Goal: Transaction & Acquisition: Purchase product/service

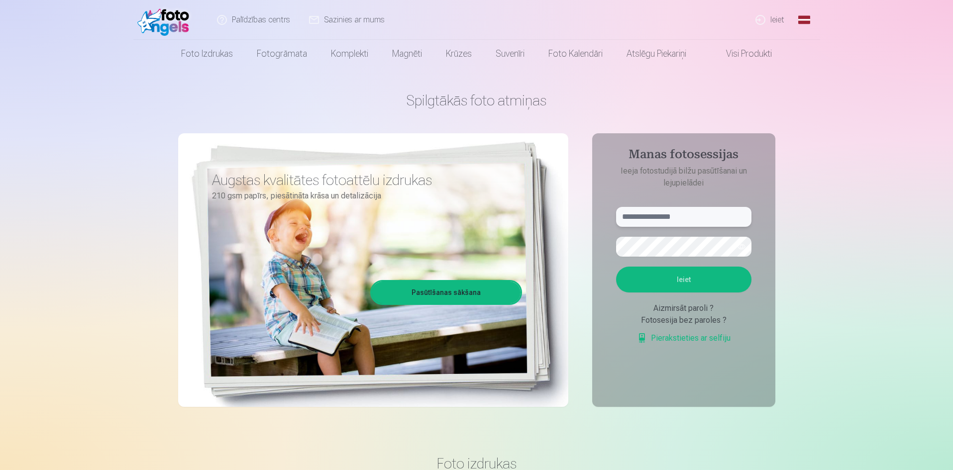
click at [642, 216] on input "text" at bounding box center [683, 217] width 135 height 20
type input "**********"
click at [679, 278] on button "Ieiet" at bounding box center [683, 280] width 135 height 26
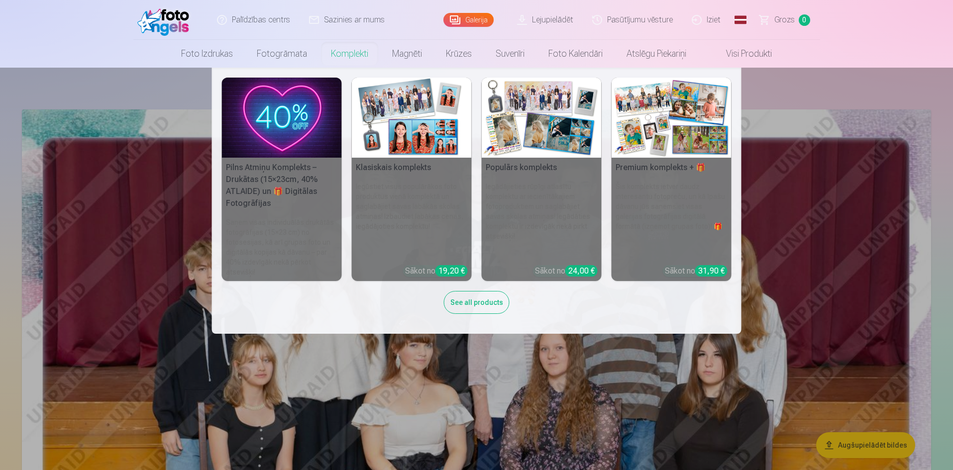
click at [528, 164] on h5 "Populārs komplekts" at bounding box center [542, 168] width 120 height 20
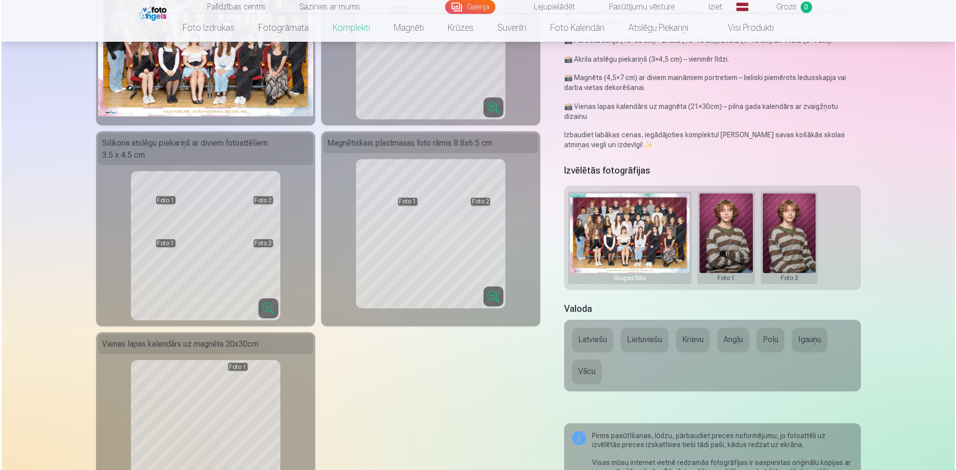
scroll to position [50, 0]
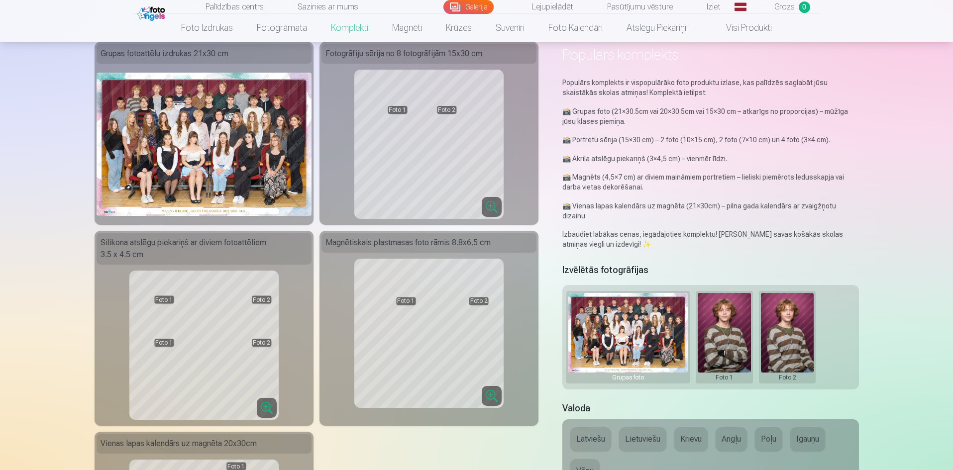
drag, startPoint x: 222, startPoint y: 189, endPoint x: 203, endPoint y: 189, distance: 18.9
click at [203, 151] on img at bounding box center [204, 144] width 215 height 143
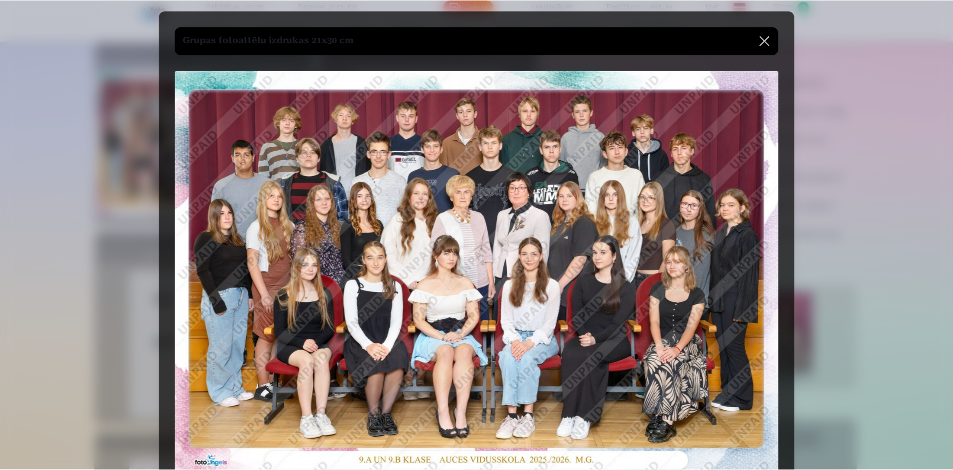
scroll to position [0, 0]
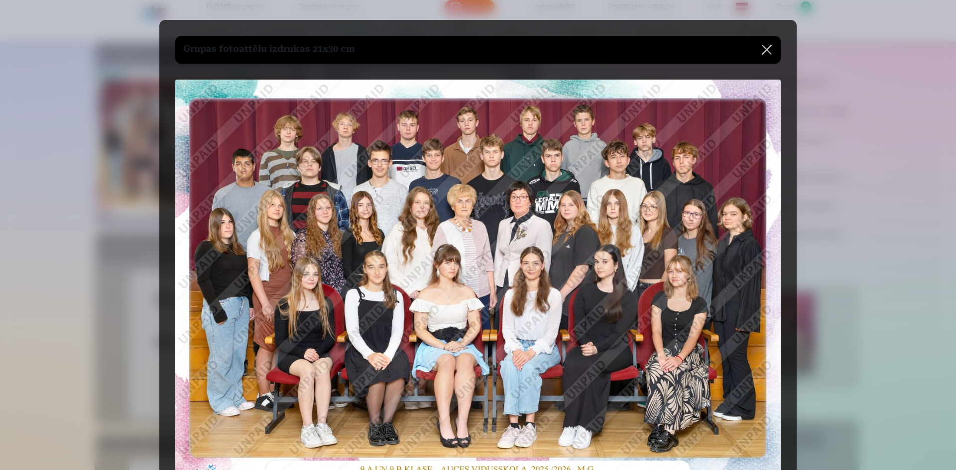
click at [768, 46] on button at bounding box center [766, 50] width 28 height 28
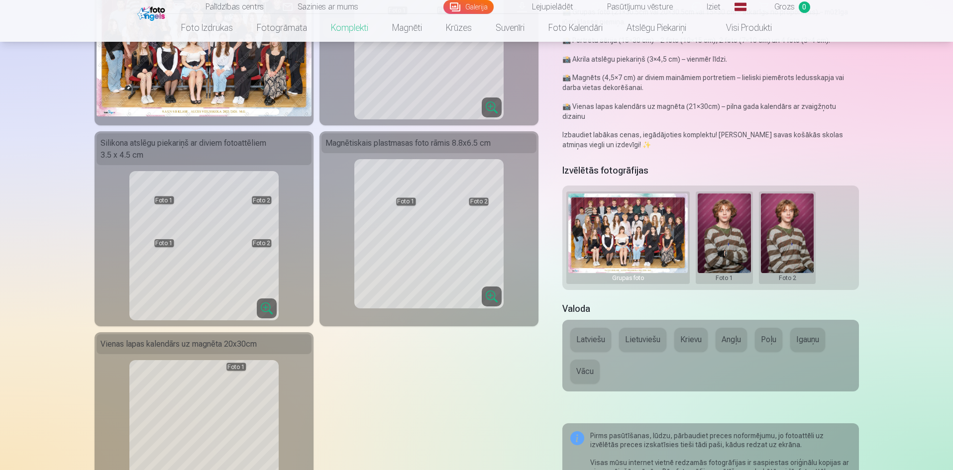
scroll to position [348, 0]
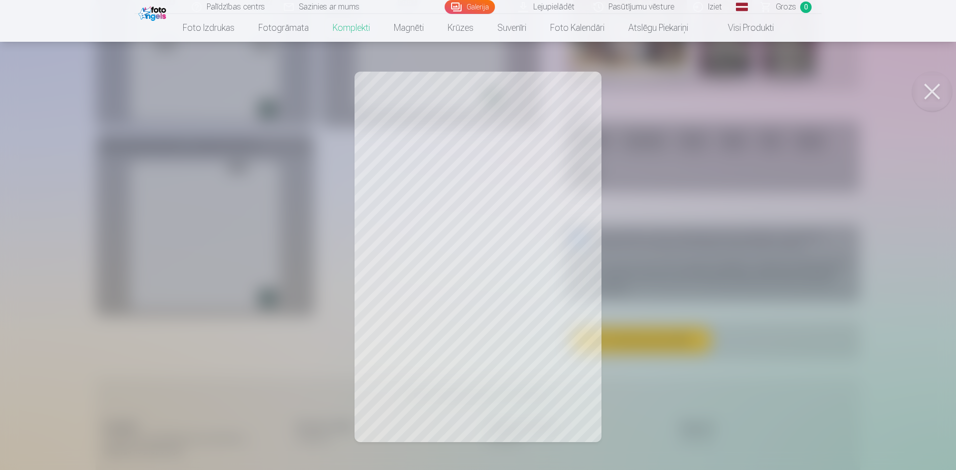
click at [931, 93] on button at bounding box center [932, 92] width 40 height 40
click at [465, 181] on div at bounding box center [478, 235] width 956 height 470
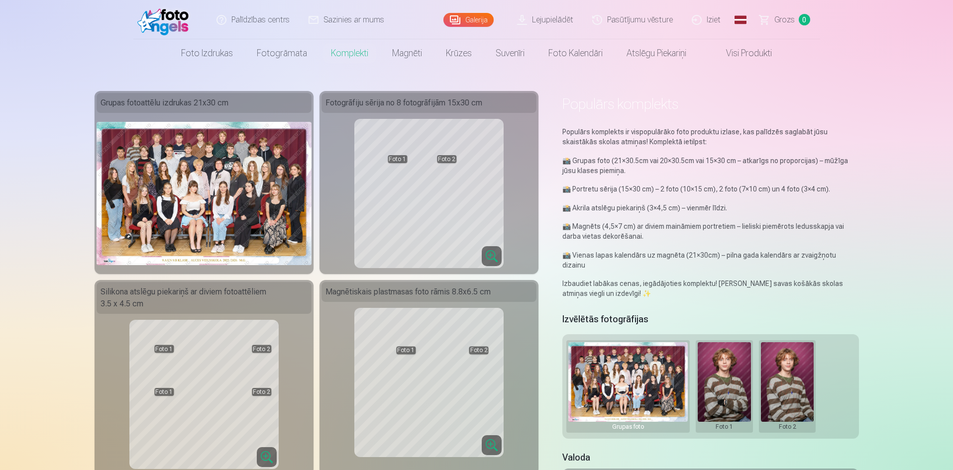
scroll to position [0, 0]
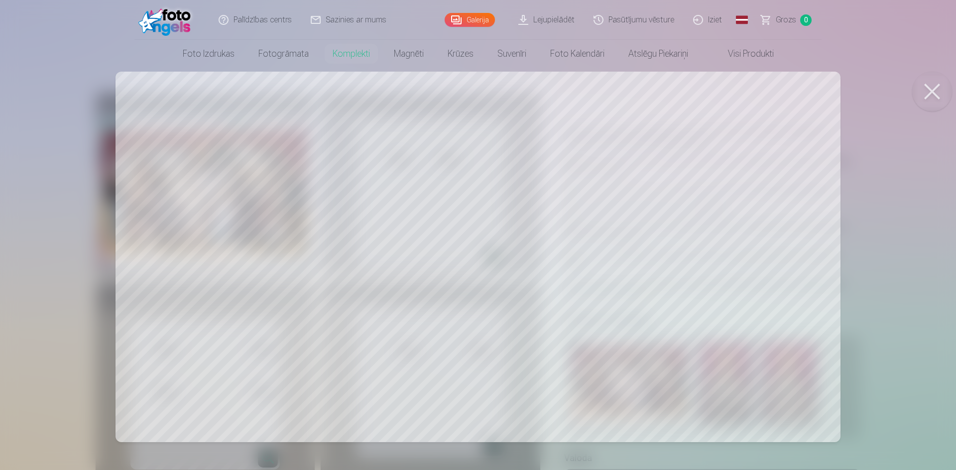
click at [927, 93] on button at bounding box center [932, 92] width 40 height 40
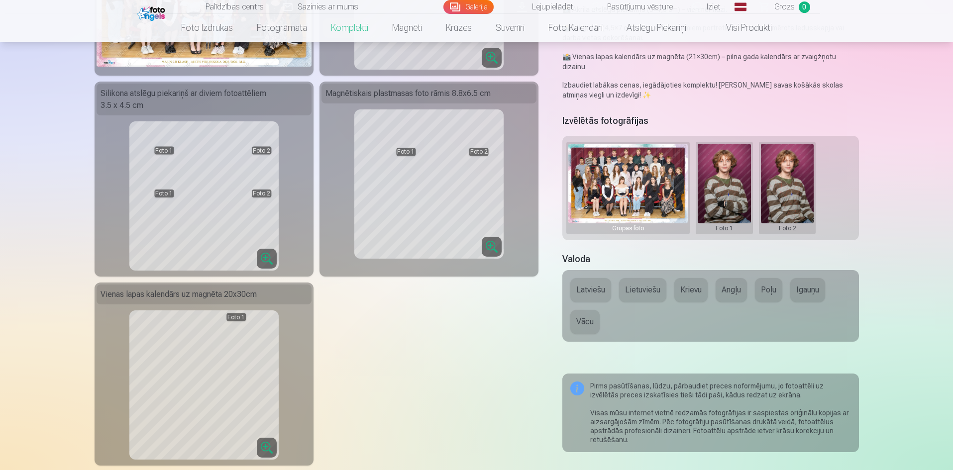
scroll to position [448, 0]
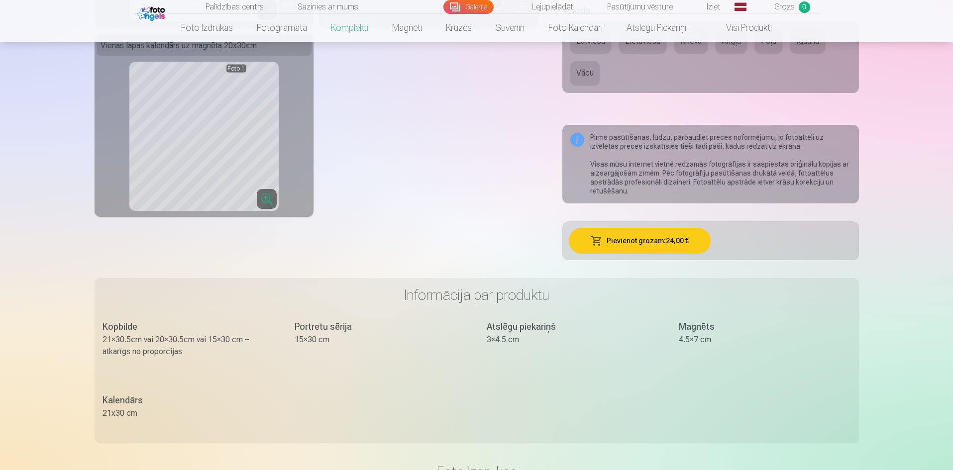
click at [627, 231] on button "Pievienot grozam : 24,00 €" at bounding box center [640, 241] width 142 height 26
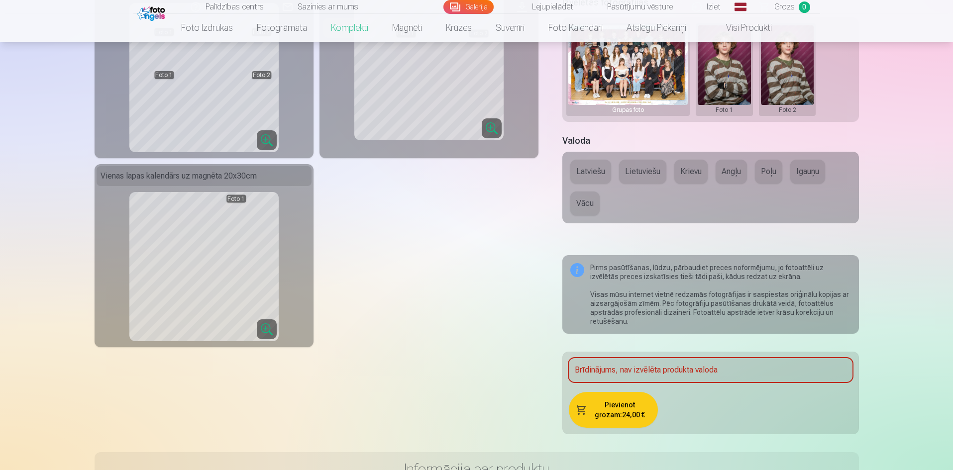
scroll to position [199, 0]
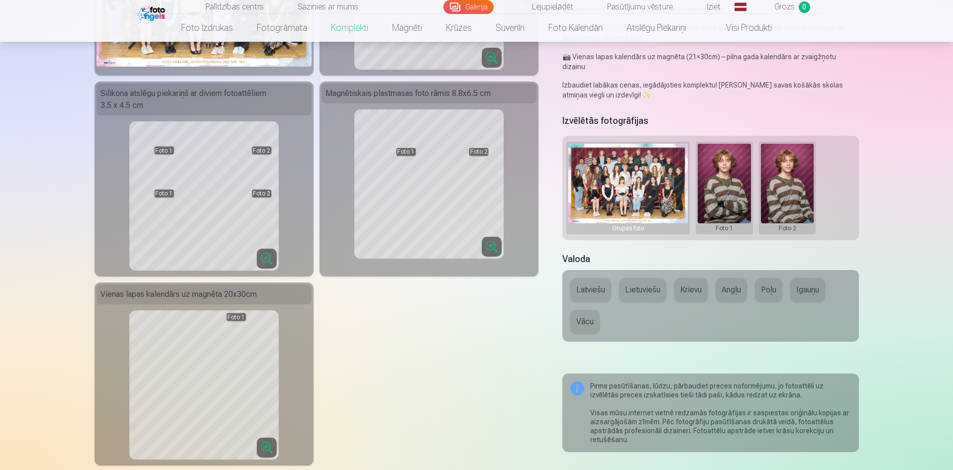
click at [593, 280] on button "Latviešu" at bounding box center [590, 290] width 41 height 24
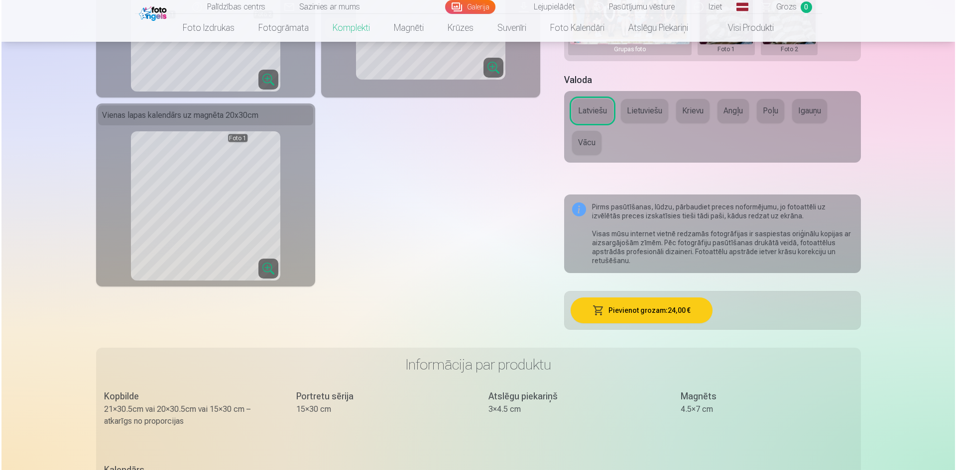
scroll to position [398, 0]
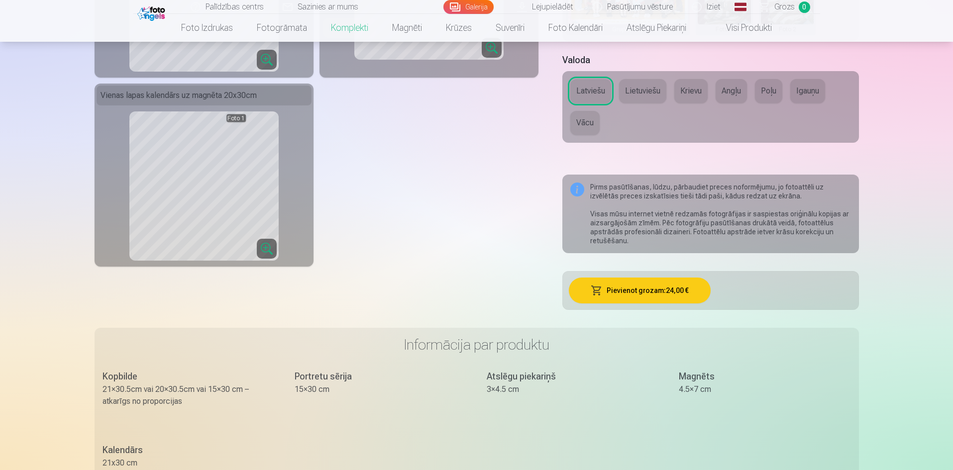
click at [634, 279] on button "Pievienot grozam : 24,00 €" at bounding box center [640, 291] width 142 height 26
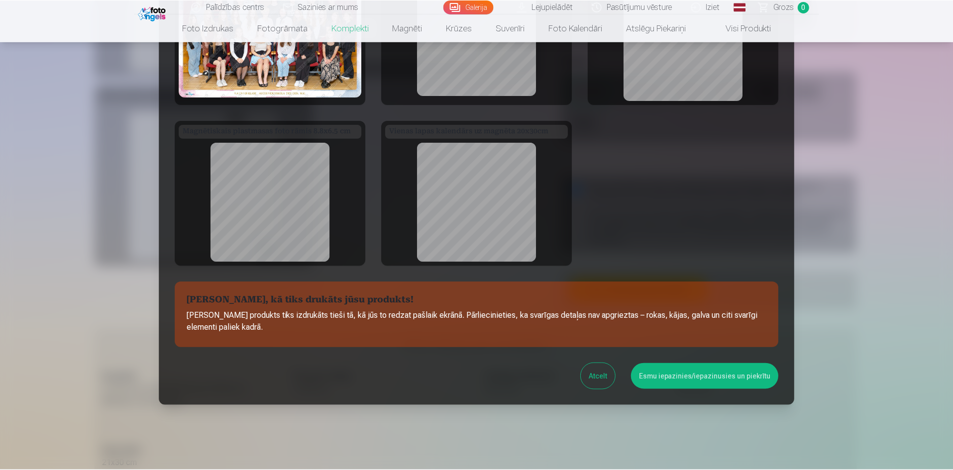
scroll to position [101, 0]
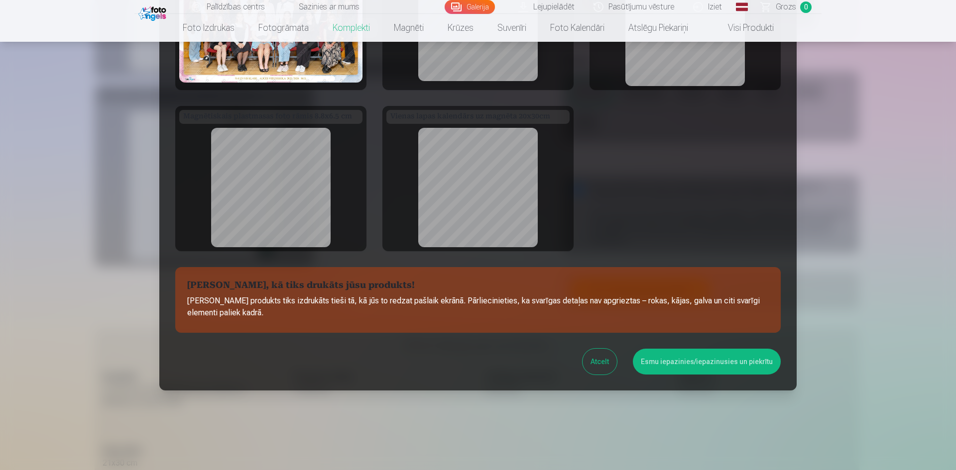
click at [686, 359] on button "Esmu iepazinies/iepazinusies un piekrītu" at bounding box center [707, 362] width 148 height 26
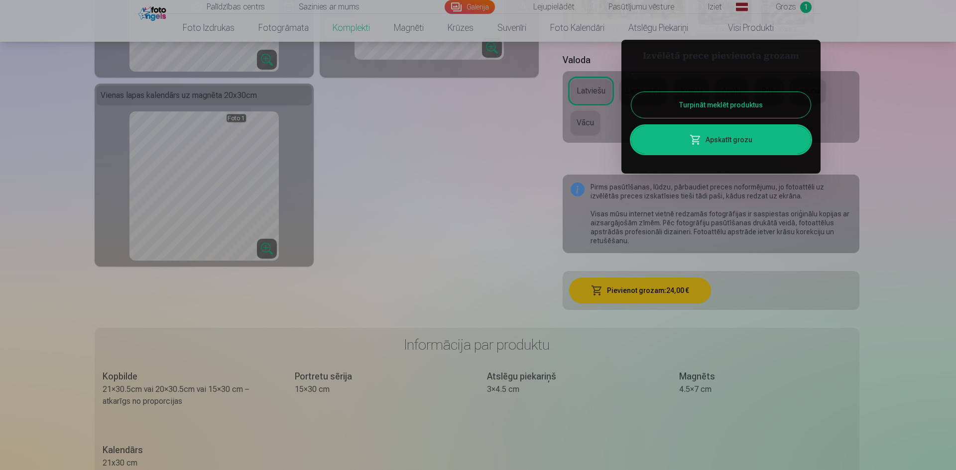
click at [748, 103] on button "Turpināt meklēt produktus" at bounding box center [720, 105] width 179 height 26
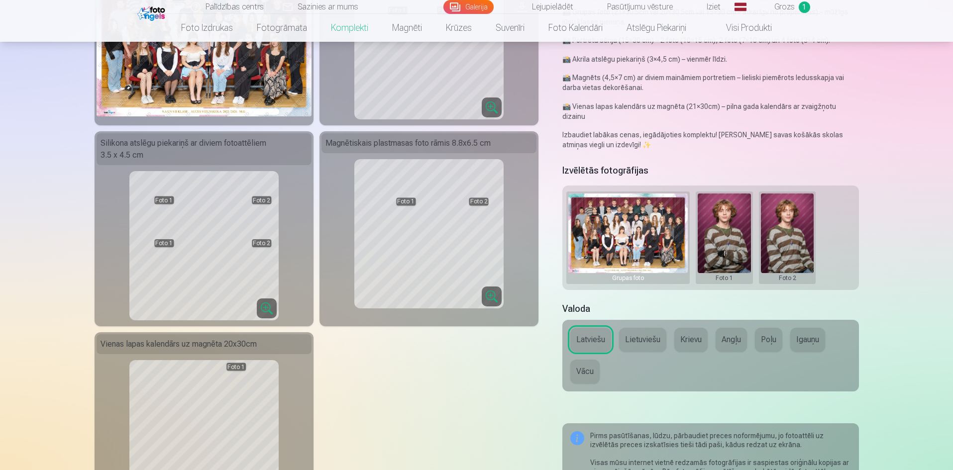
scroll to position [0, 0]
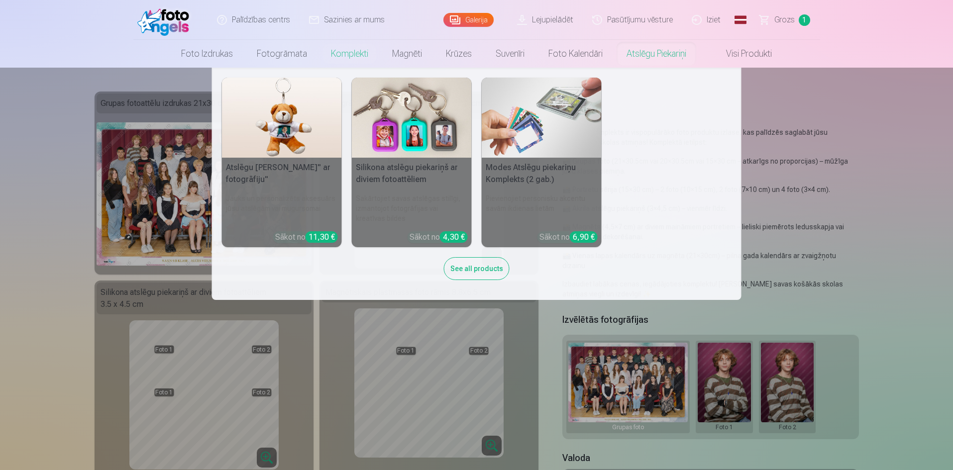
click at [412, 125] on img at bounding box center [412, 118] width 120 height 80
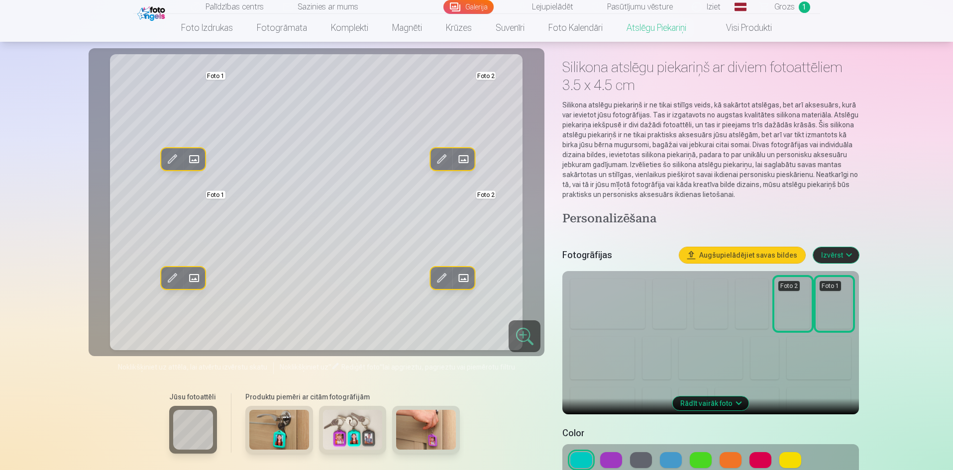
scroll to position [100, 0]
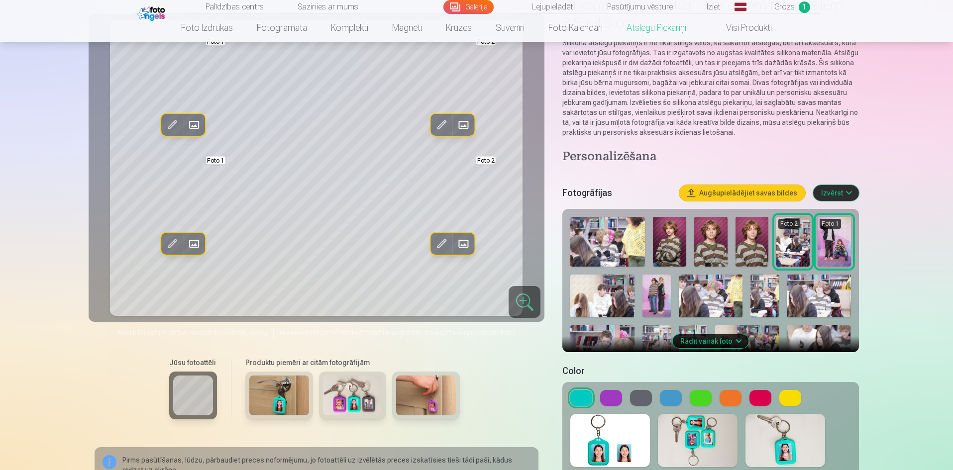
click at [718, 340] on button "Rādīt vairāk foto" at bounding box center [710, 341] width 76 height 14
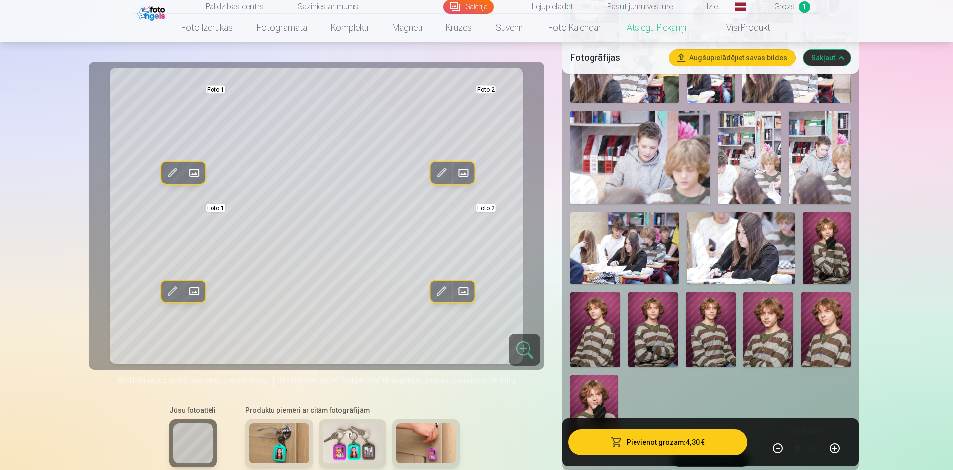
scroll to position [498, 0]
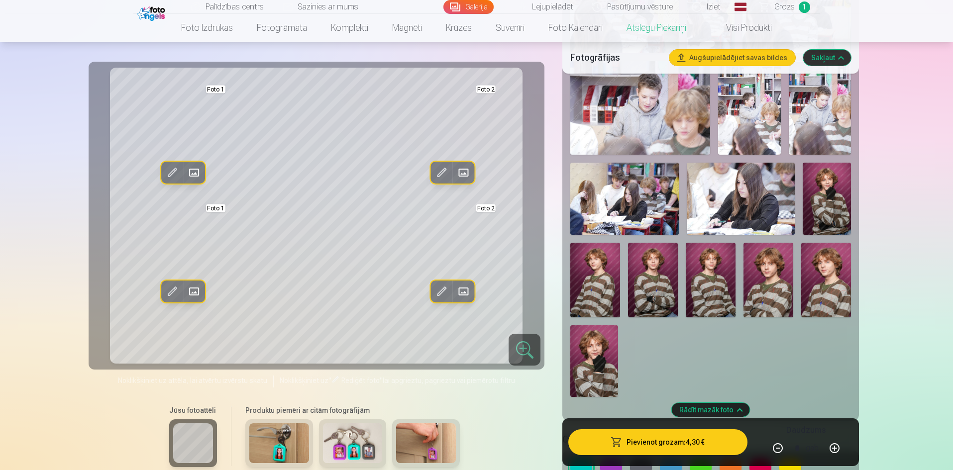
click at [595, 356] on img at bounding box center [594, 361] width 48 height 72
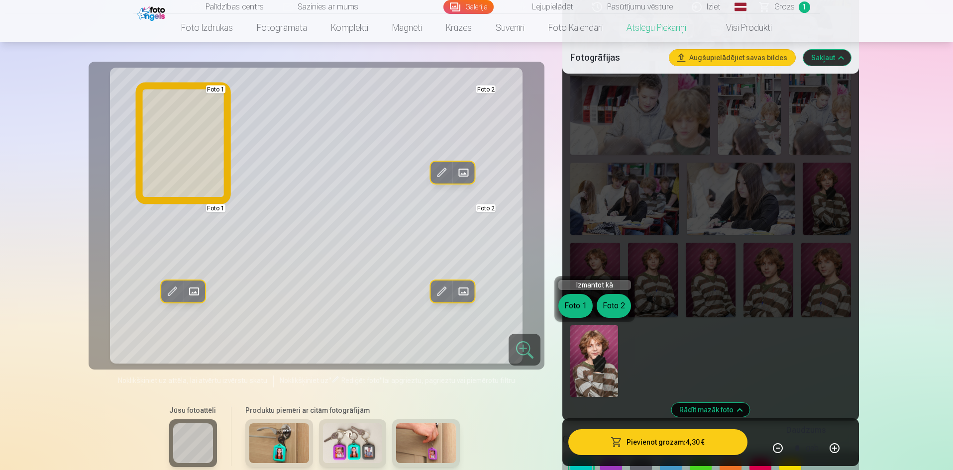
click at [575, 303] on button "Foto 1" at bounding box center [575, 306] width 34 height 24
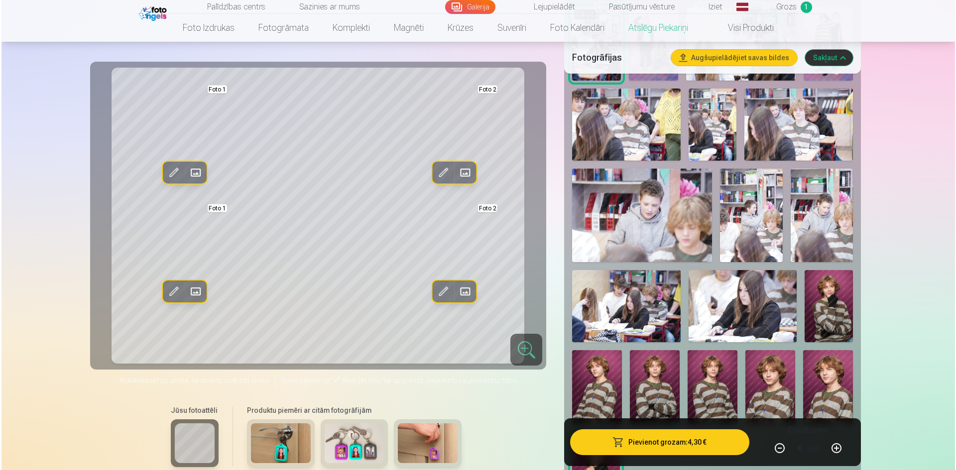
scroll to position [448, 0]
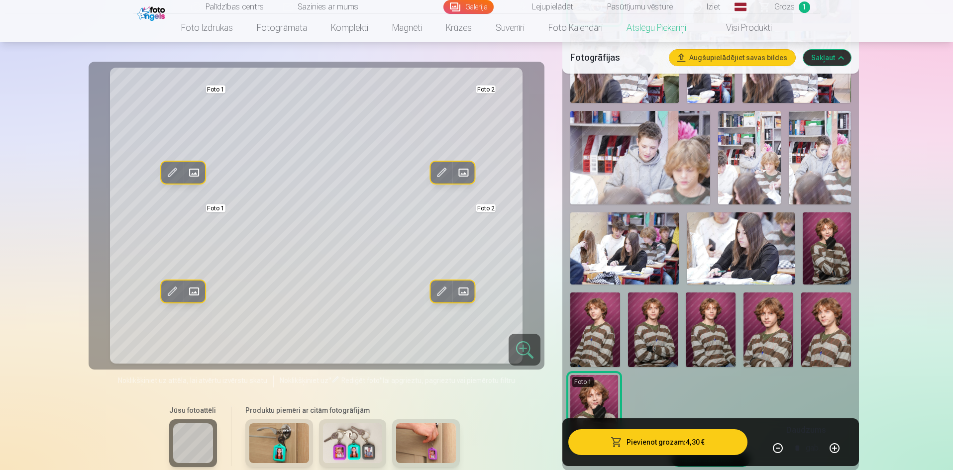
click at [721, 353] on img at bounding box center [711, 330] width 50 height 75
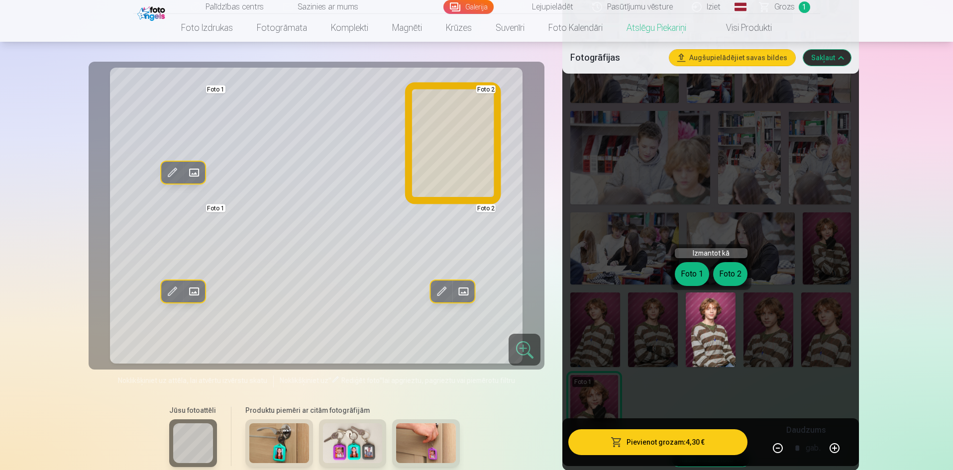
click at [728, 276] on button "Foto 2" at bounding box center [730, 274] width 34 height 24
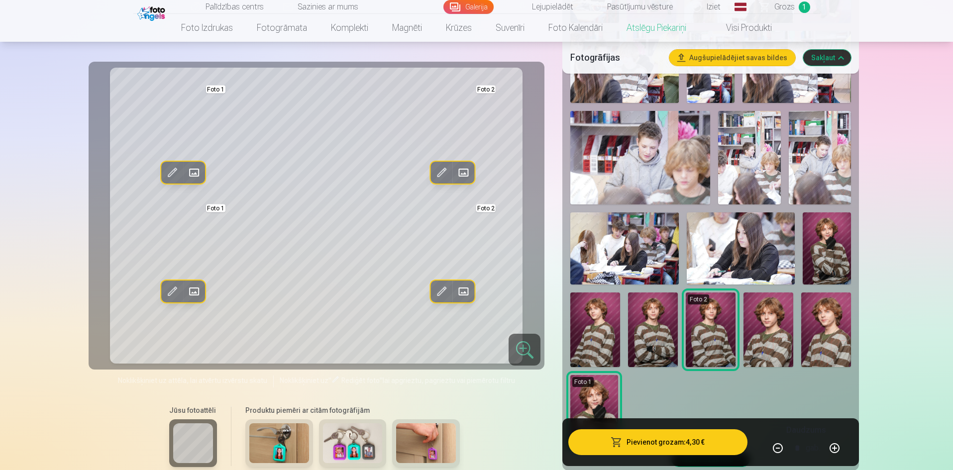
click at [666, 438] on button "Pievienot grozam : 4,30 €" at bounding box center [657, 442] width 179 height 26
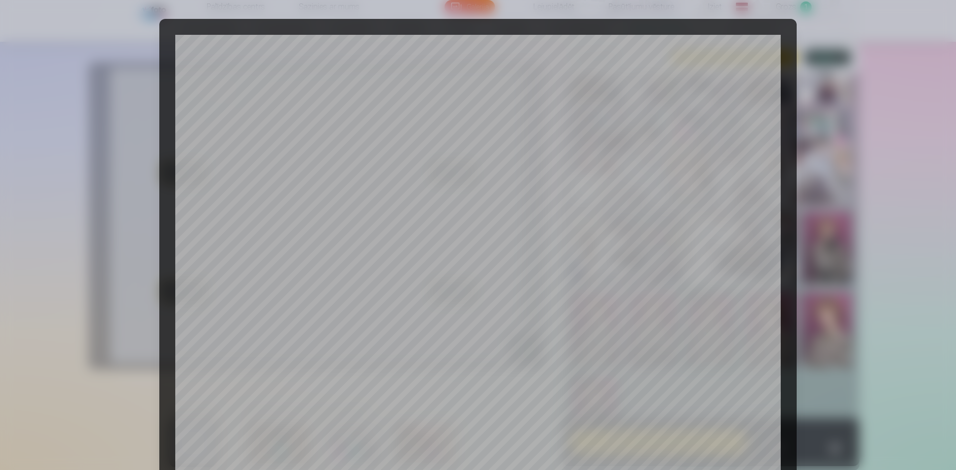
scroll to position [0, 0]
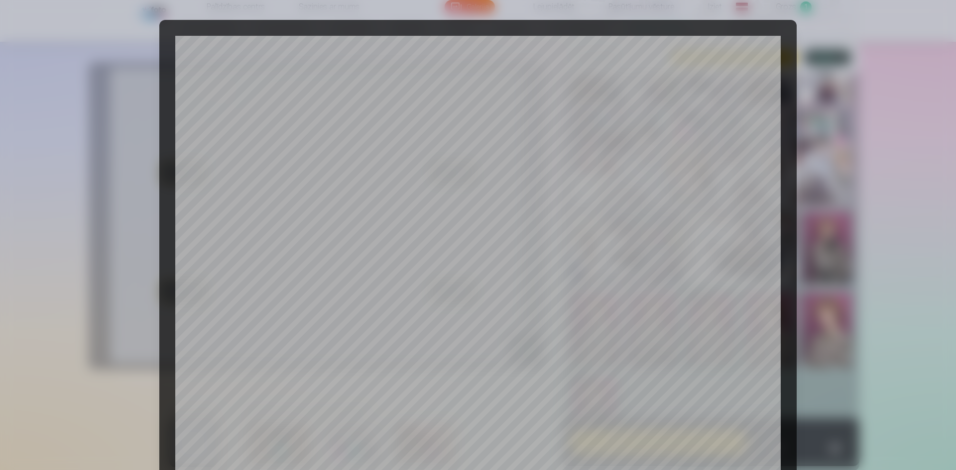
click at [908, 364] on div at bounding box center [478, 235] width 956 height 470
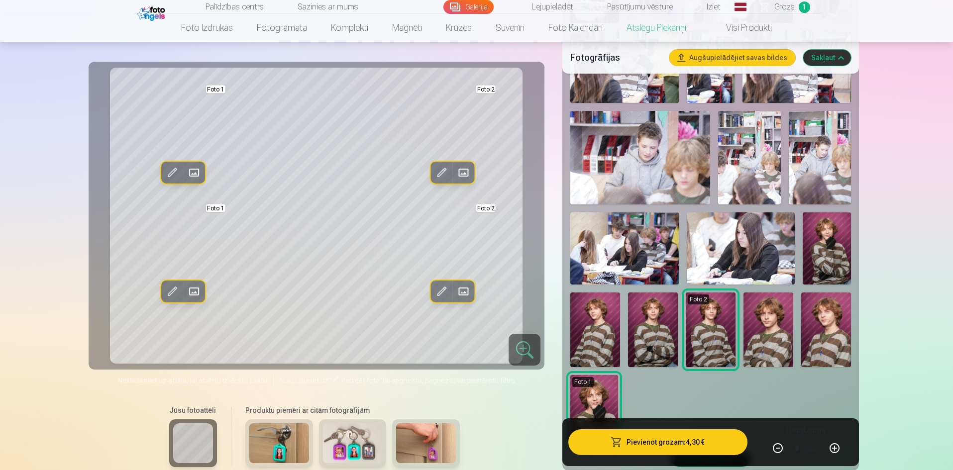
click at [651, 443] on button "Pievienot grozam : 4,30 €" at bounding box center [657, 442] width 179 height 26
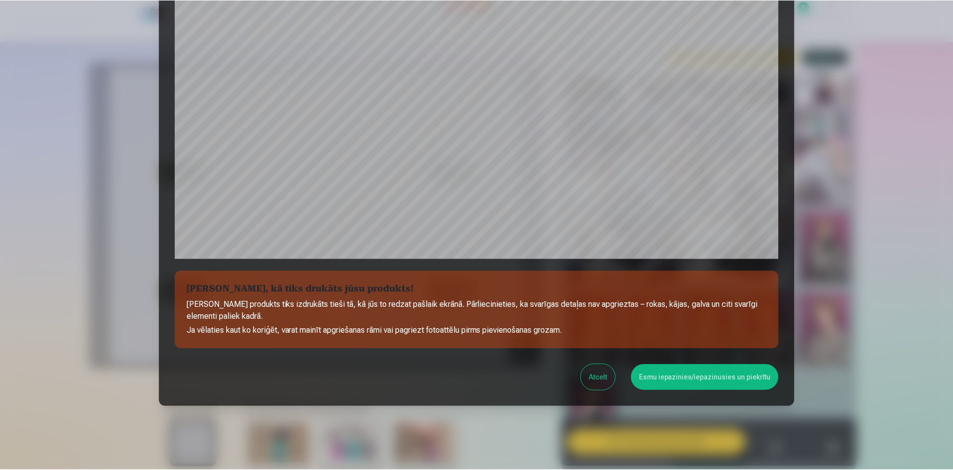
scroll to position [246, 0]
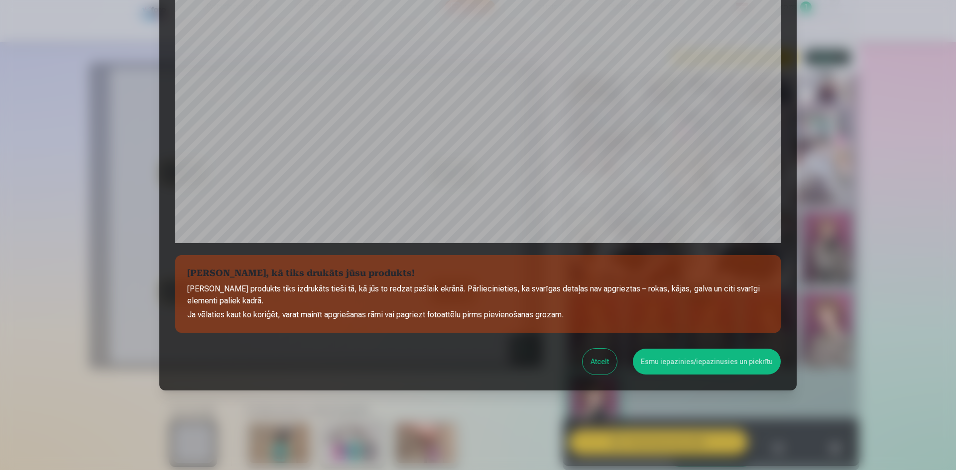
click at [682, 367] on button "Esmu iepazinies/iepazinusies un piekrītu" at bounding box center [707, 362] width 148 height 26
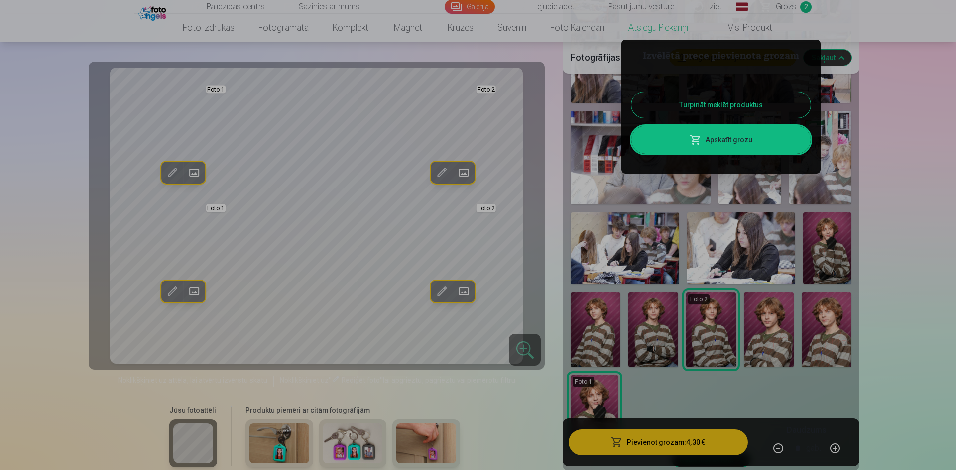
click at [714, 106] on button "Turpināt meklēt produktus" at bounding box center [720, 105] width 179 height 26
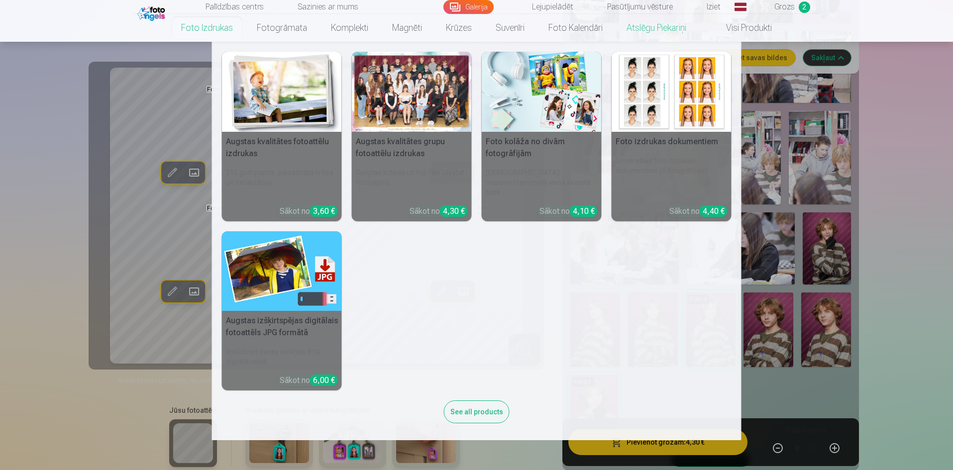
click at [265, 86] on img at bounding box center [282, 92] width 120 height 80
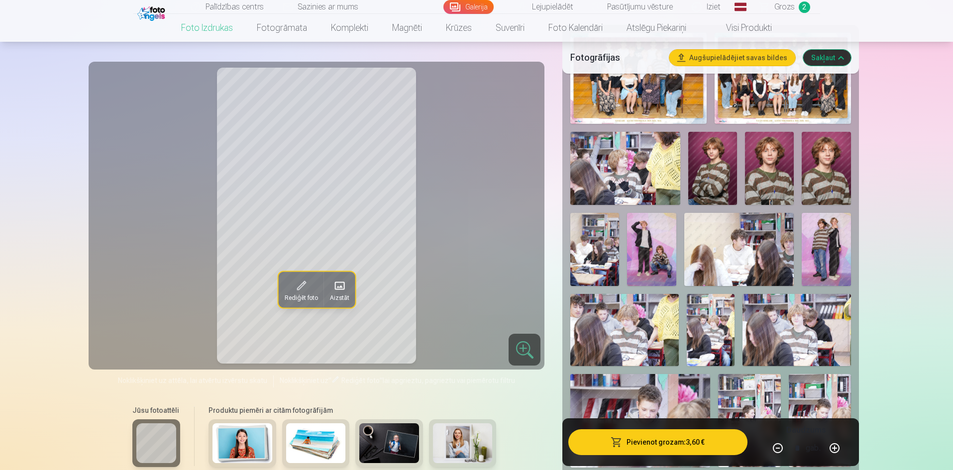
scroll to position [348, 0]
click at [656, 257] on img at bounding box center [651, 248] width 49 height 73
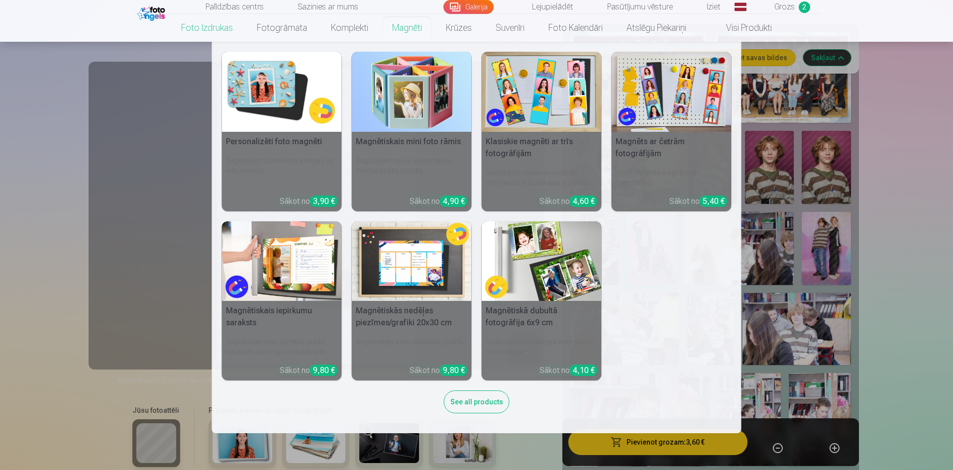
click at [546, 90] on img at bounding box center [542, 92] width 120 height 80
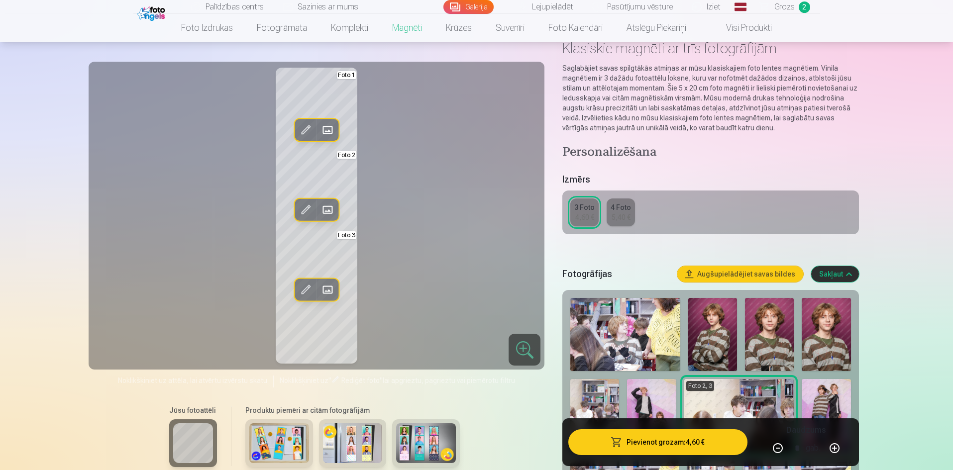
scroll to position [199, 0]
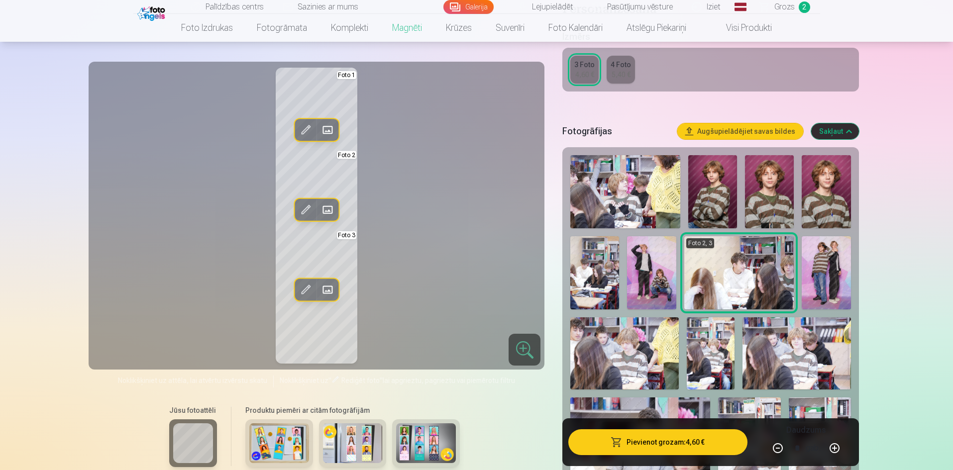
click at [651, 269] on img at bounding box center [651, 272] width 49 height 73
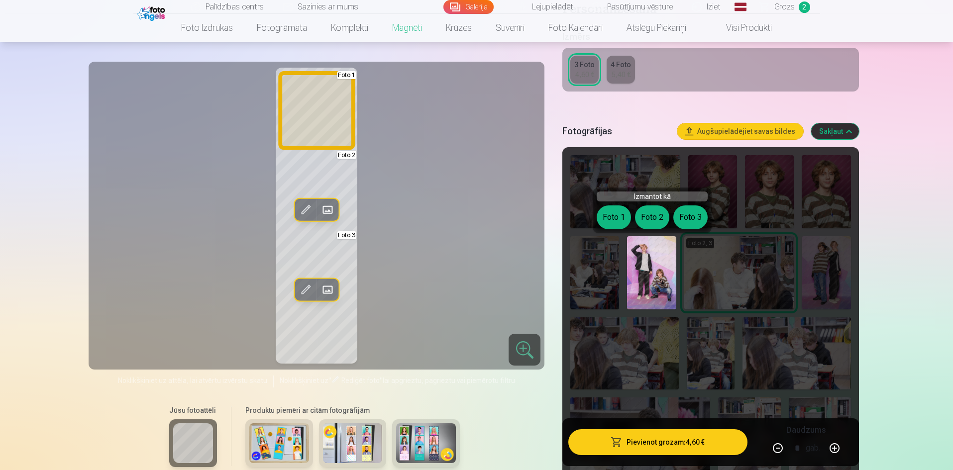
click at [611, 219] on button "Foto 1" at bounding box center [614, 218] width 34 height 24
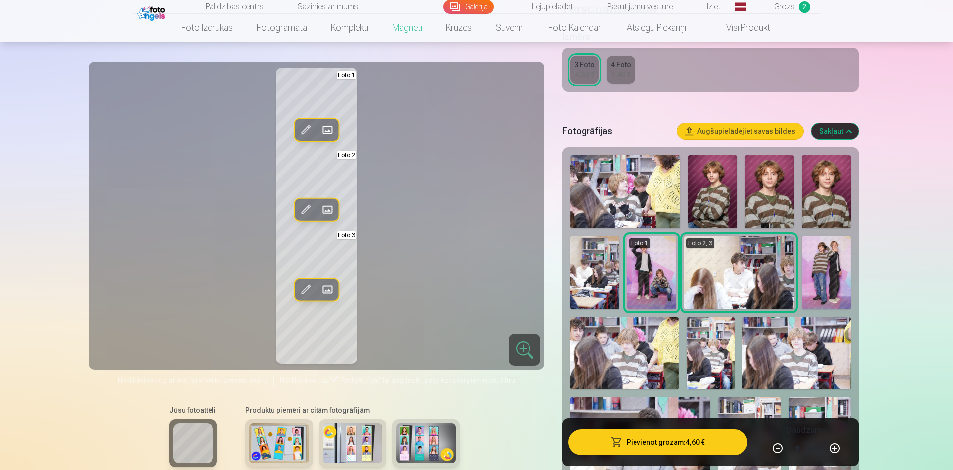
click at [827, 276] on img at bounding box center [826, 272] width 49 height 73
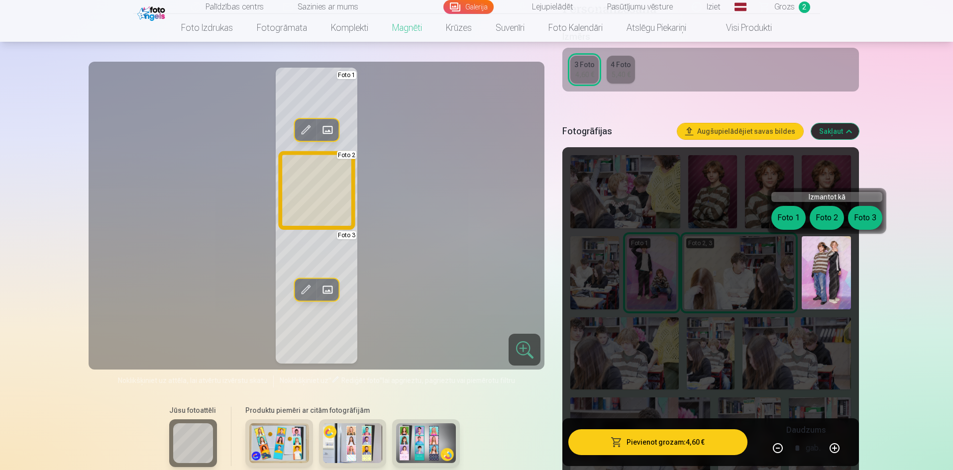
click at [828, 214] on button "Foto 2" at bounding box center [827, 218] width 34 height 24
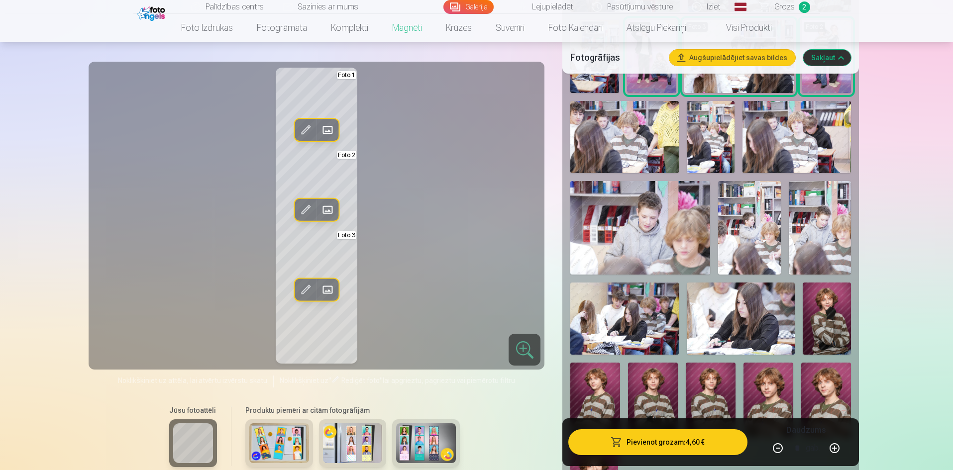
scroll to position [398, 0]
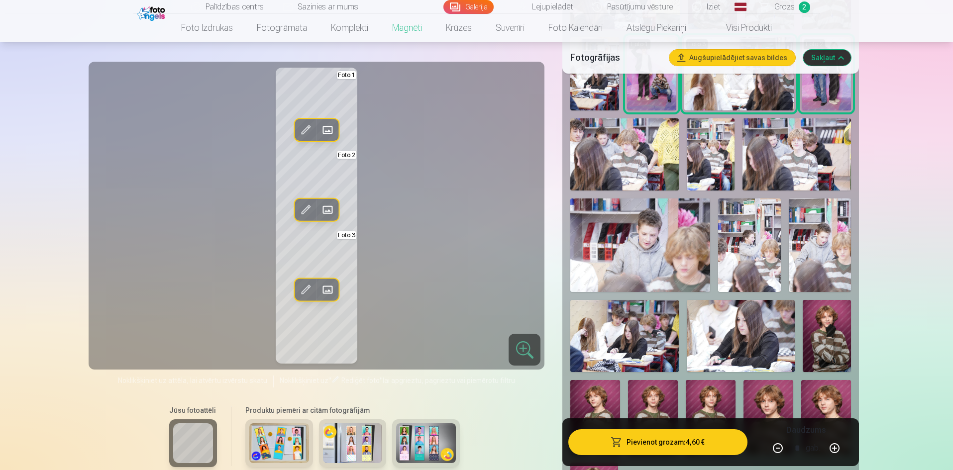
click at [790, 136] on img at bounding box center [797, 154] width 108 height 72
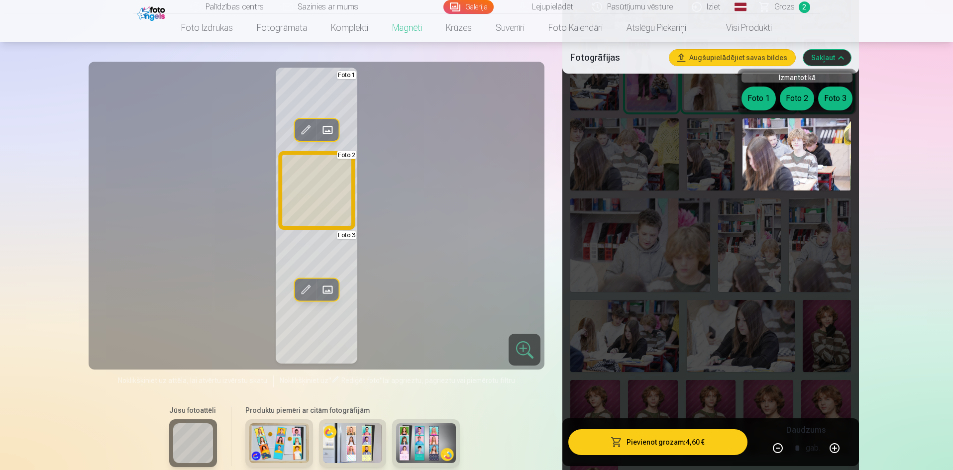
click at [797, 96] on button "Foto 2" at bounding box center [797, 99] width 34 height 24
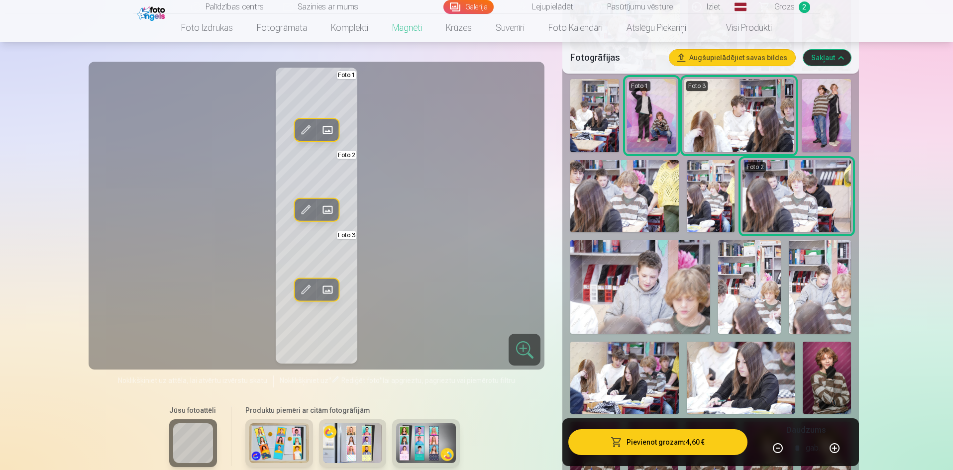
scroll to position [249, 0]
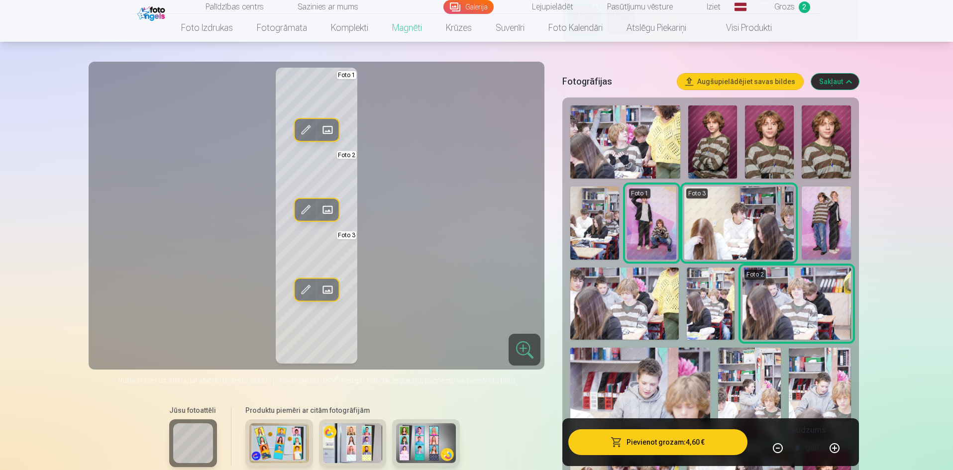
click at [832, 227] on img at bounding box center [826, 223] width 49 height 73
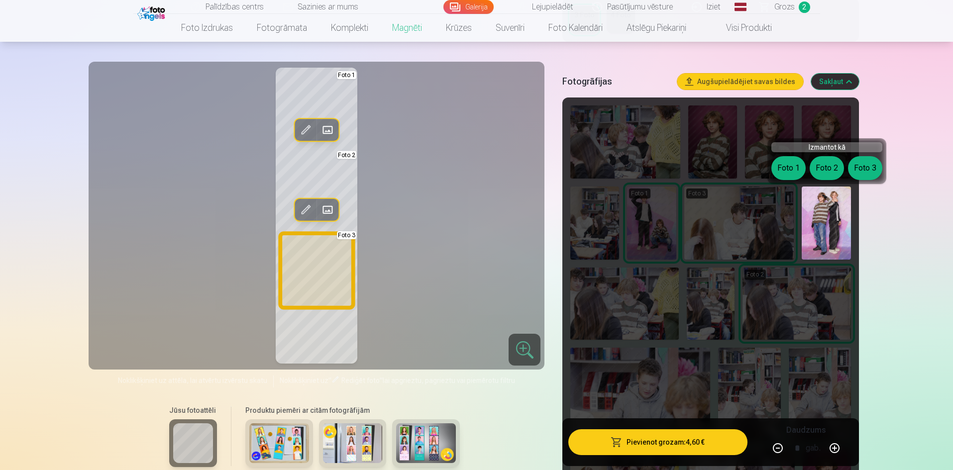
click at [864, 166] on button "Foto 3" at bounding box center [865, 168] width 34 height 24
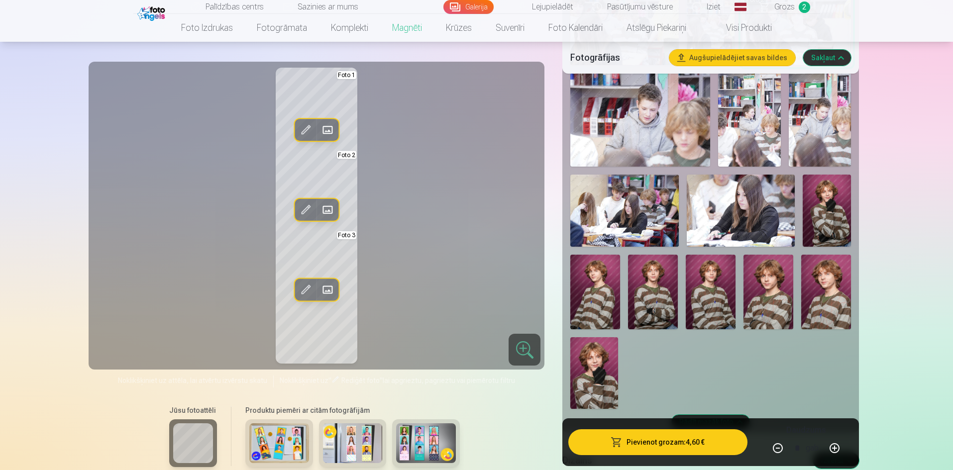
scroll to position [697, 0]
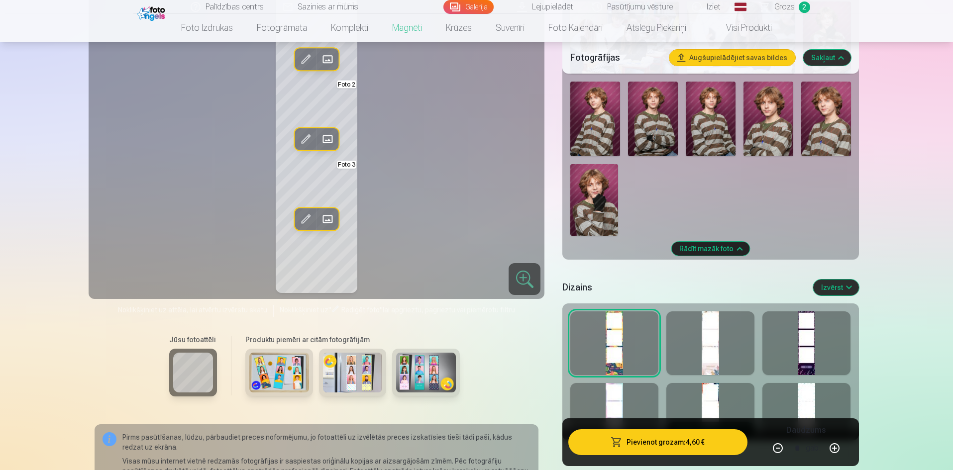
click at [707, 335] on div at bounding box center [710, 344] width 88 height 64
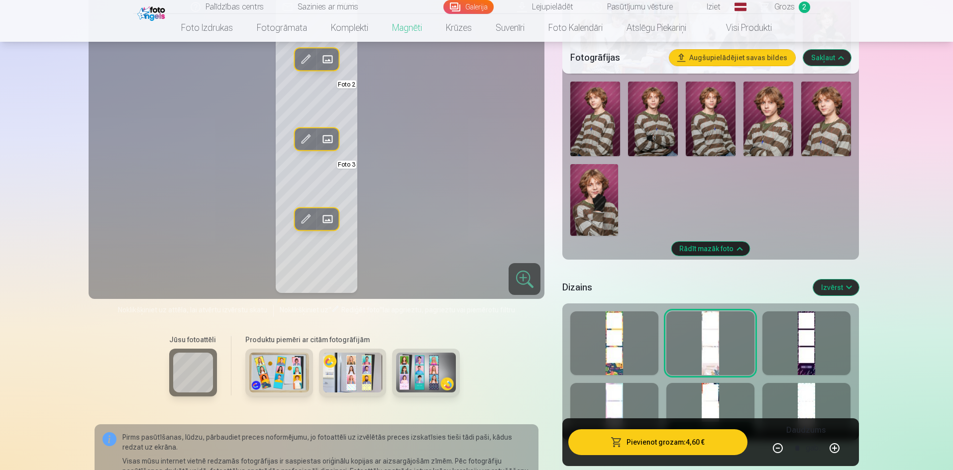
click at [815, 345] on div at bounding box center [806, 344] width 88 height 64
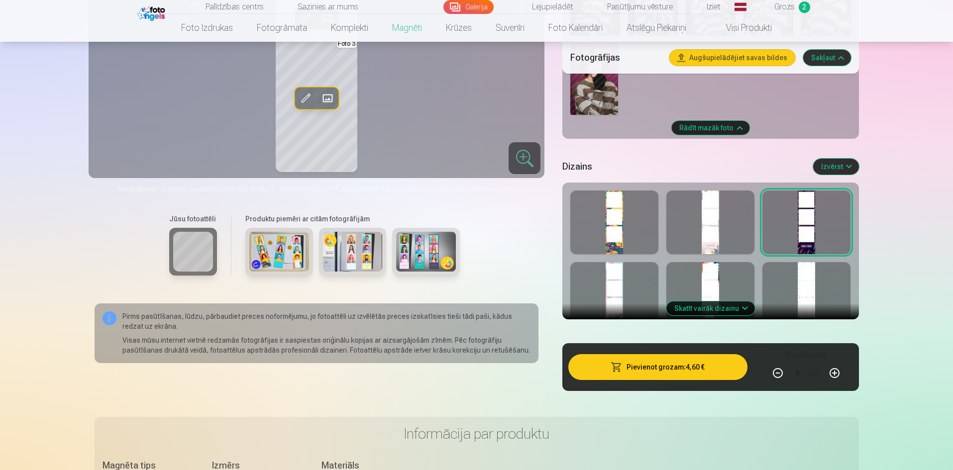
scroll to position [846, 0]
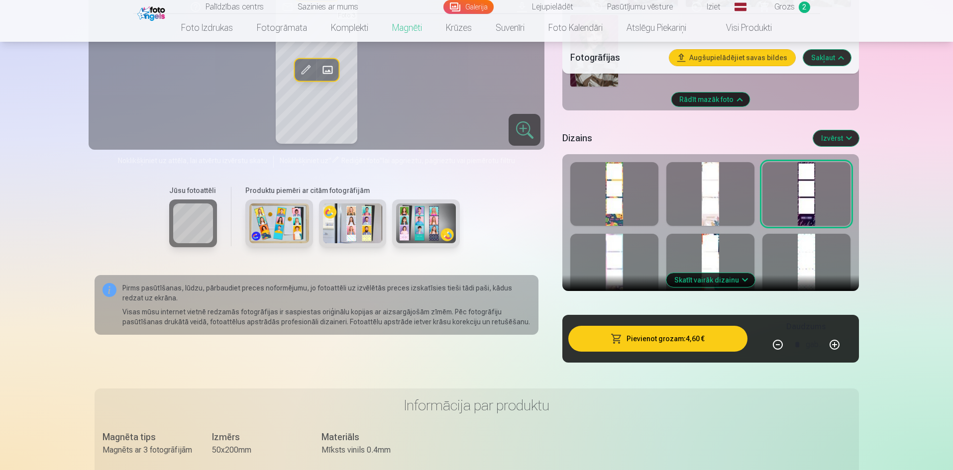
click at [726, 279] on button "Skatīt vairāk dizainu" at bounding box center [710, 280] width 89 height 14
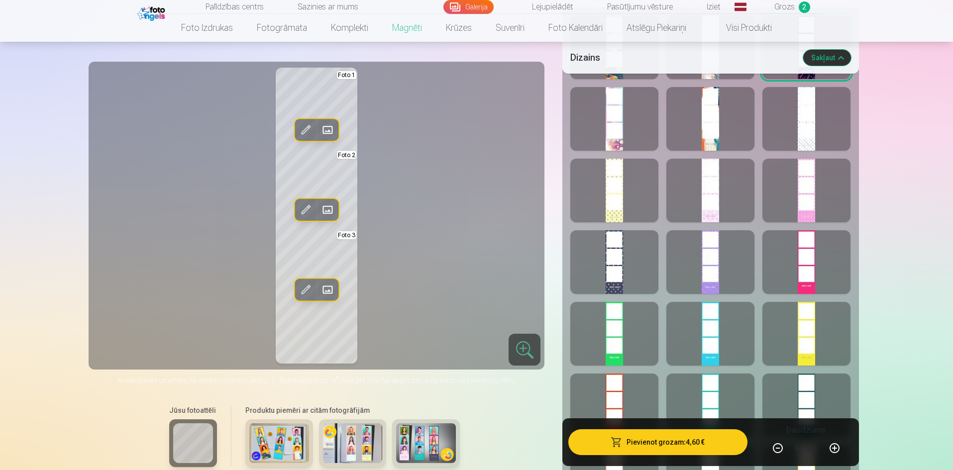
scroll to position [995, 0]
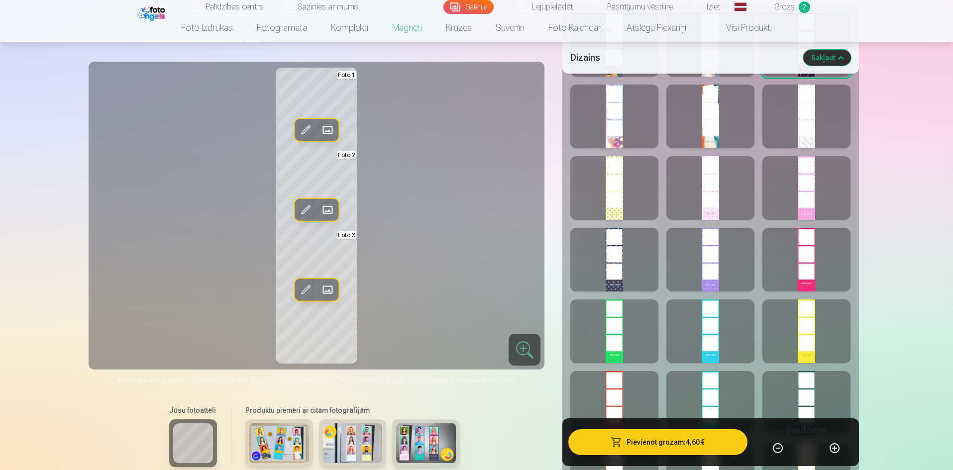
click at [710, 344] on div at bounding box center [710, 332] width 88 height 64
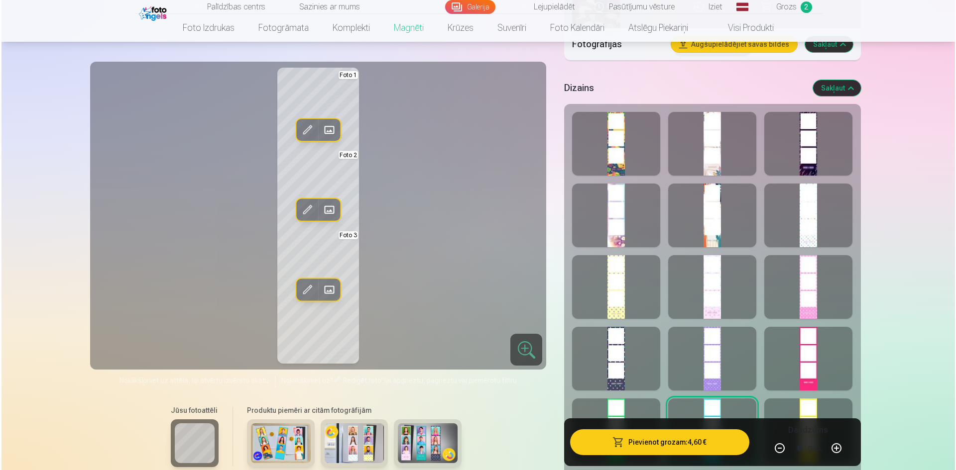
scroll to position [896, 0]
click at [611, 357] on div at bounding box center [614, 359] width 88 height 64
click at [657, 437] on button "Pievienot grozam : 4,60 €" at bounding box center [657, 442] width 179 height 26
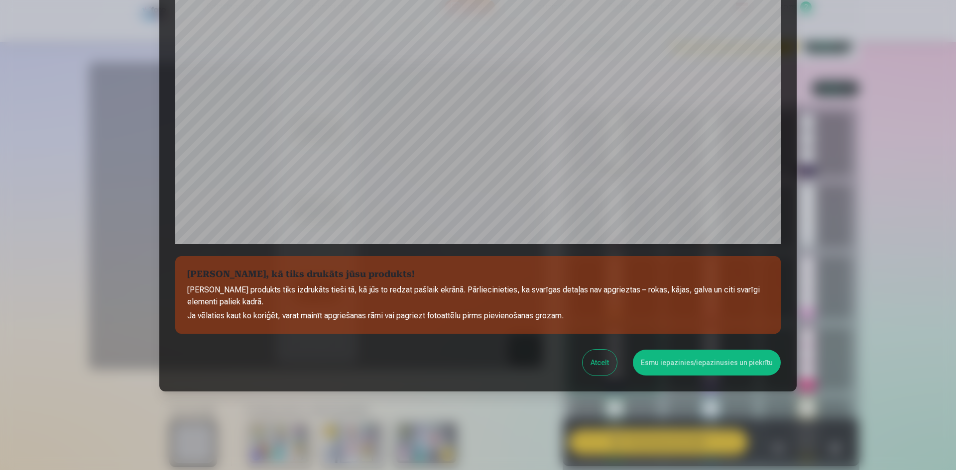
scroll to position [246, 0]
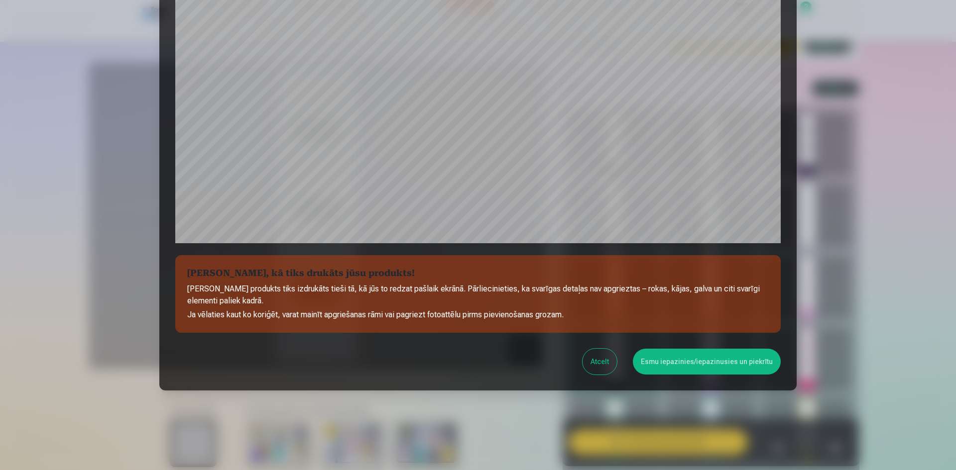
click at [686, 360] on button "Esmu iepazinies/iepazinusies un piekrītu" at bounding box center [707, 362] width 148 height 26
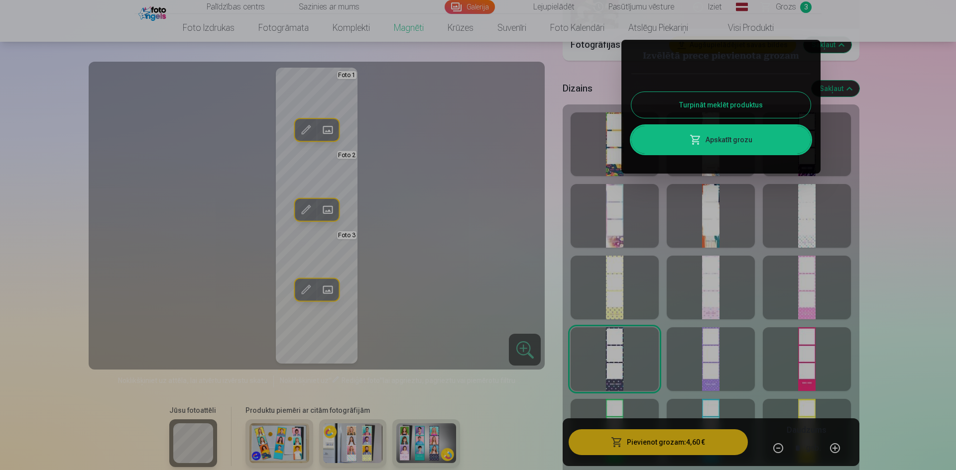
click at [737, 136] on link "Apskatīt grozu" at bounding box center [720, 140] width 179 height 28
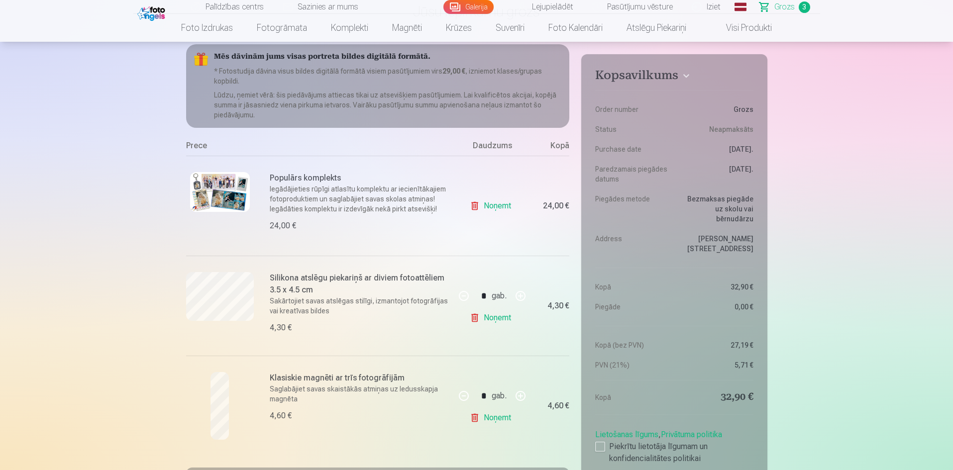
scroll to position [149, 0]
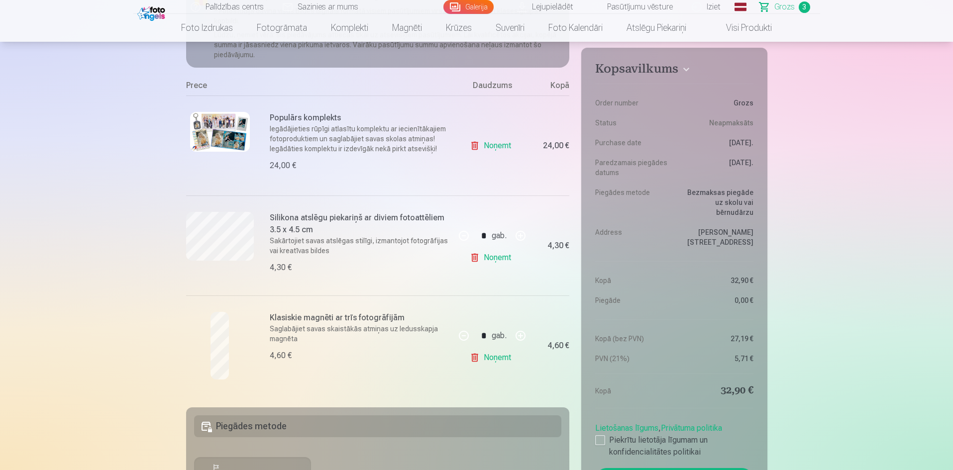
click at [324, 320] on h6 "Klasiskie magnēti ar trīs fotogrāfijām" at bounding box center [360, 318] width 180 height 12
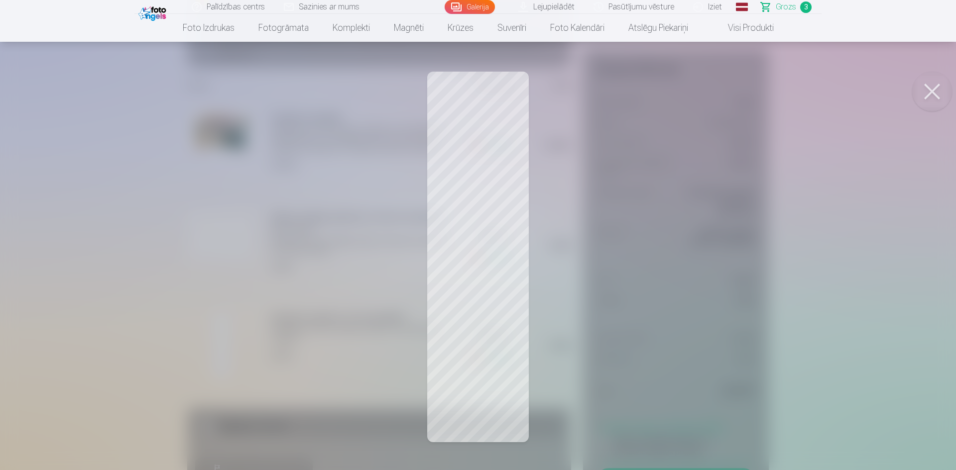
click at [493, 234] on div at bounding box center [478, 235] width 956 height 470
click at [928, 91] on button at bounding box center [932, 92] width 40 height 40
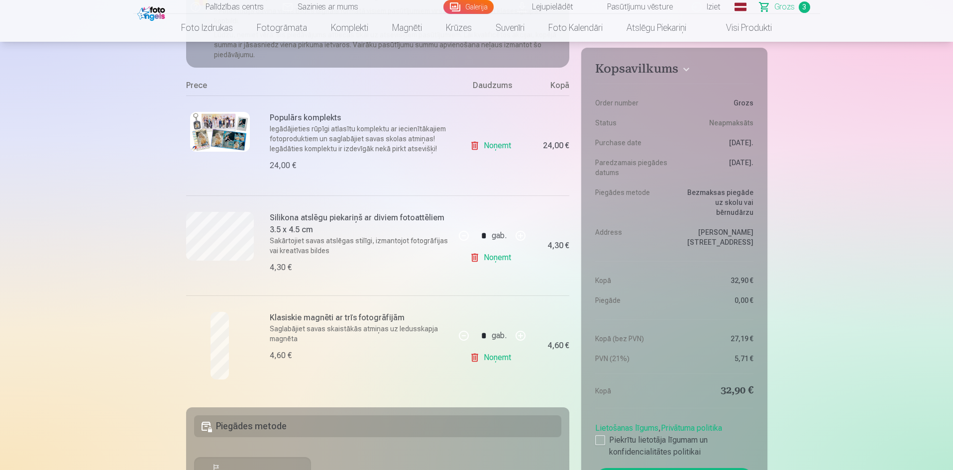
click at [491, 355] on link "Noņemt" at bounding box center [492, 358] width 45 height 20
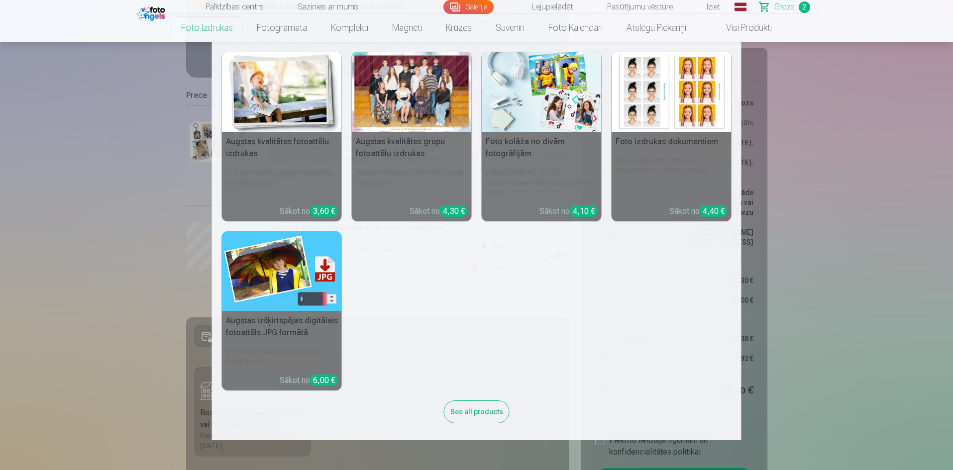
click at [218, 30] on link "Foto izdrukas" at bounding box center [207, 28] width 76 height 28
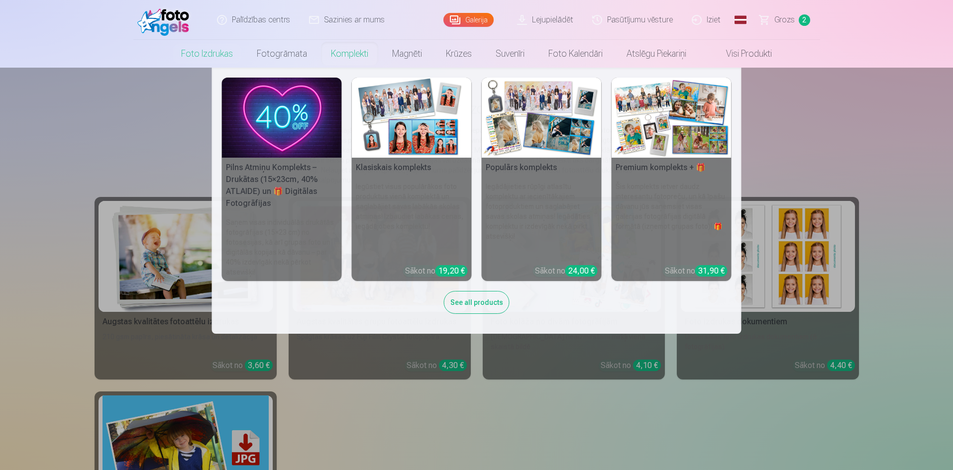
click at [360, 53] on link "Komplekti" at bounding box center [349, 54] width 61 height 28
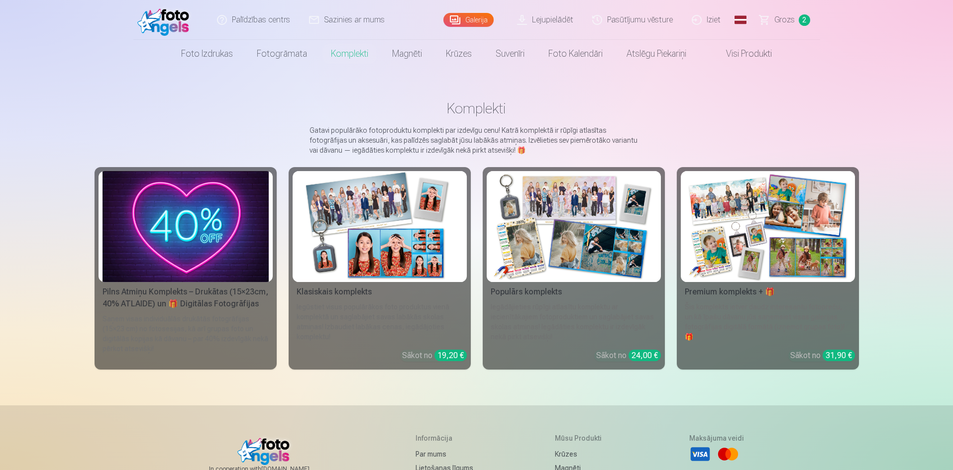
click at [585, 257] on img at bounding box center [574, 226] width 166 height 111
